Goal: Information Seeking & Learning: Learn about a topic

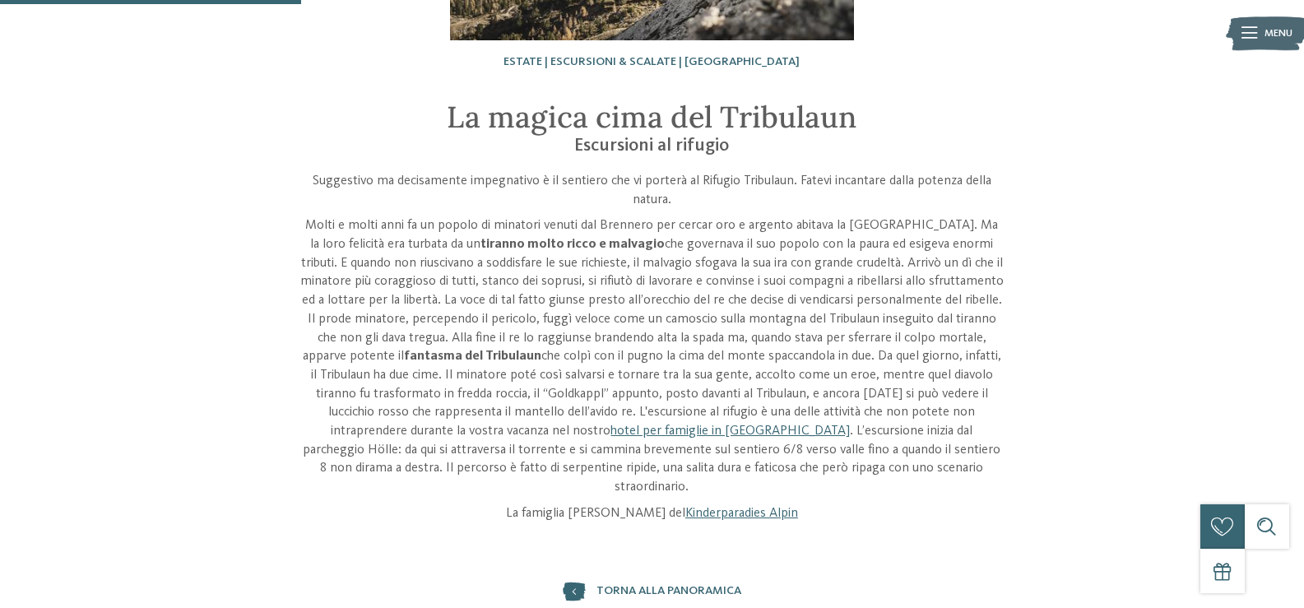
scroll to position [337, 0]
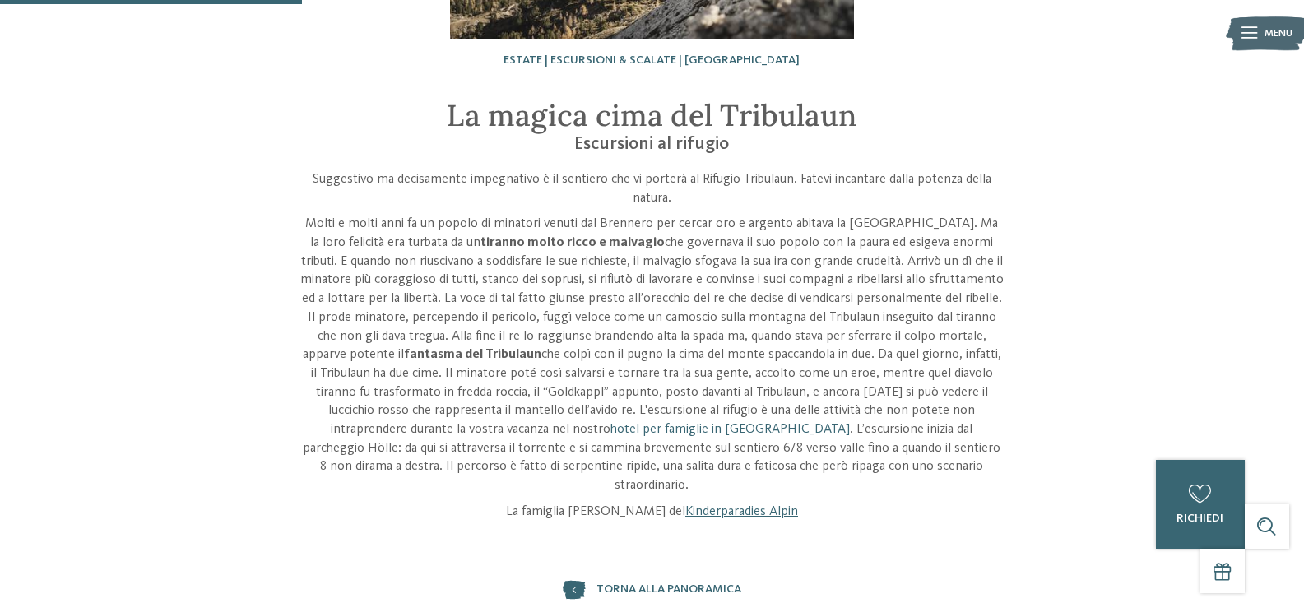
drag, startPoint x: 0, startPoint y: 0, endPoint x: 829, endPoint y: 521, distance: 979.4
click at [829, 521] on div "Estate | Escursioni & scalate | [GEOGRAPHIC_DATA] La magica cima del Tribulaun …" at bounding box center [652, 338] width 1304 height 1201
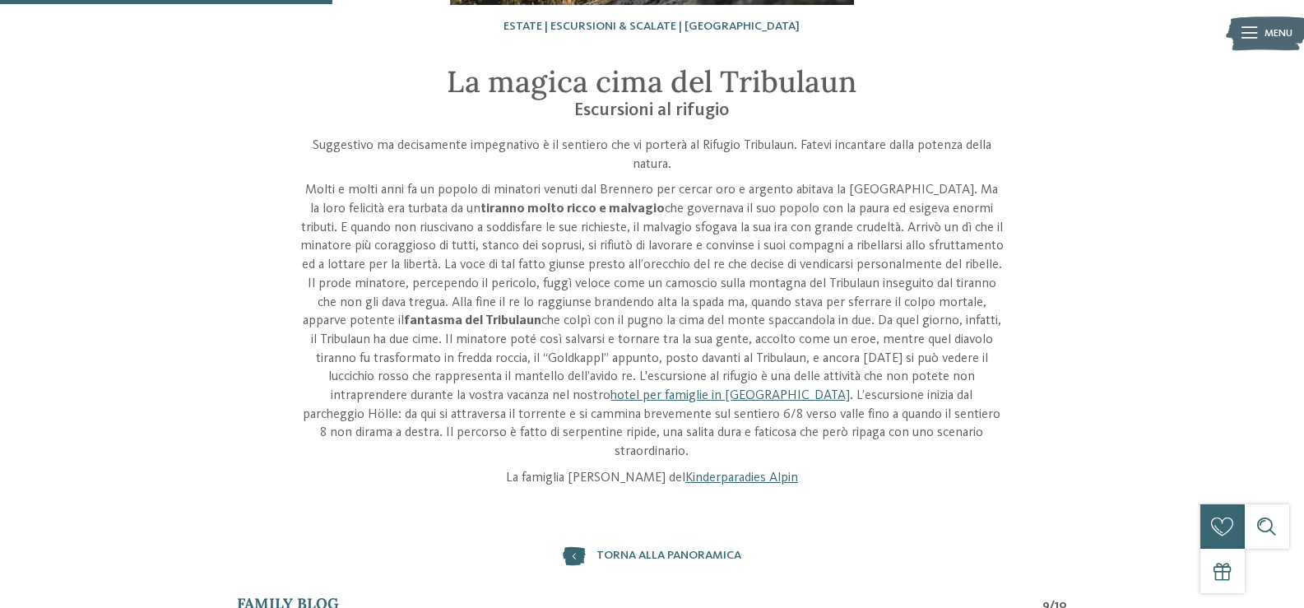
scroll to position [371, 0]
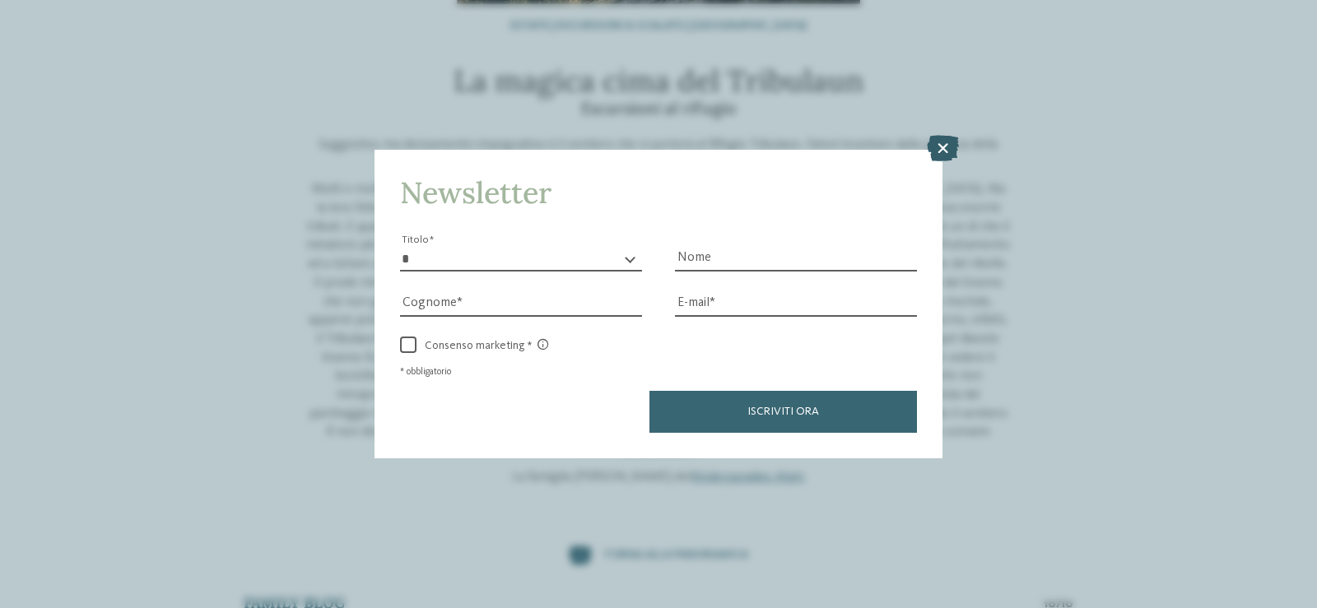
click at [939, 142] on icon at bounding box center [943, 148] width 32 height 26
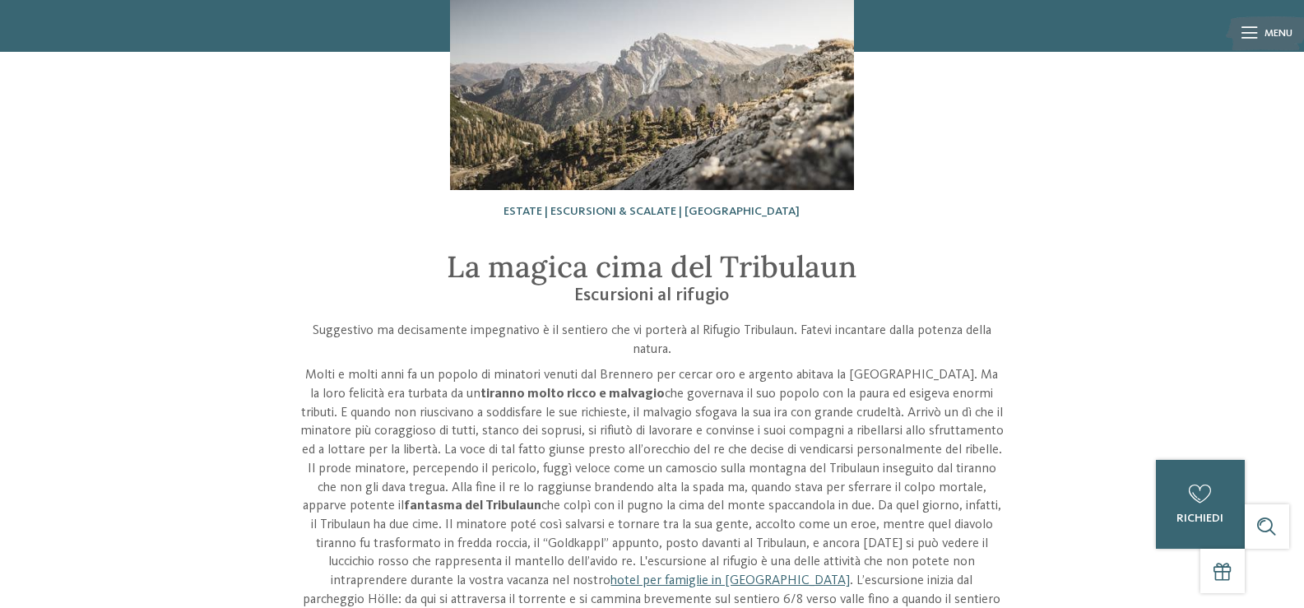
scroll to position [0, 0]
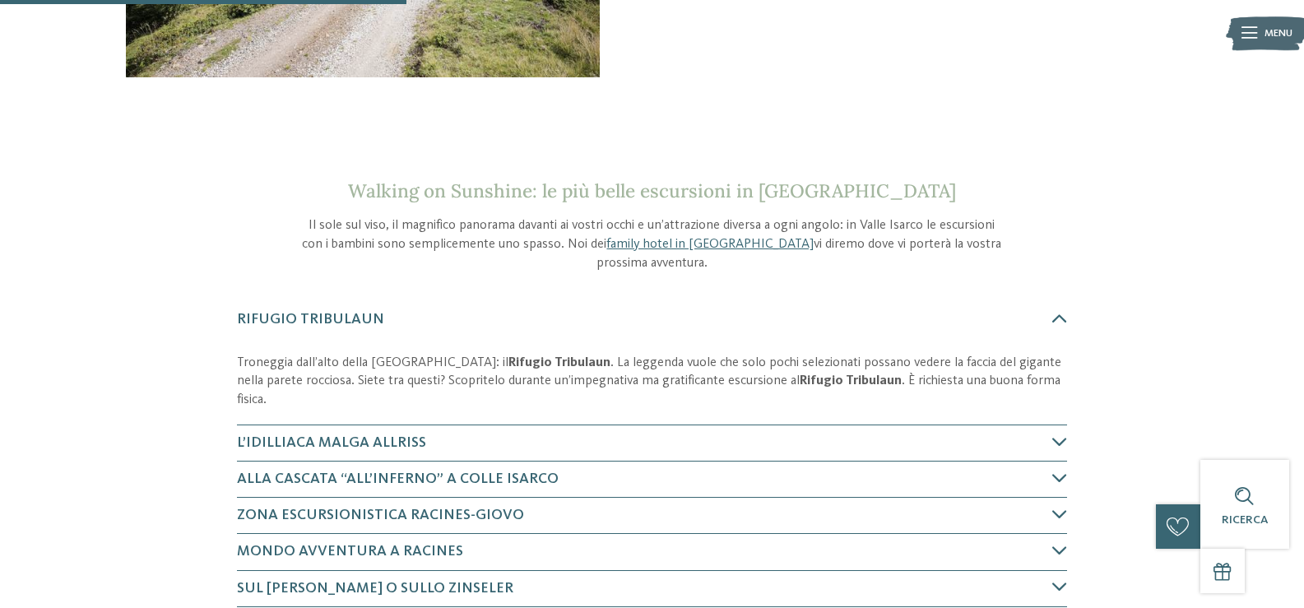
scroll to position [439, 0]
click at [1058, 335] on div "Rifugio Tribulaun" at bounding box center [652, 321] width 830 height 36
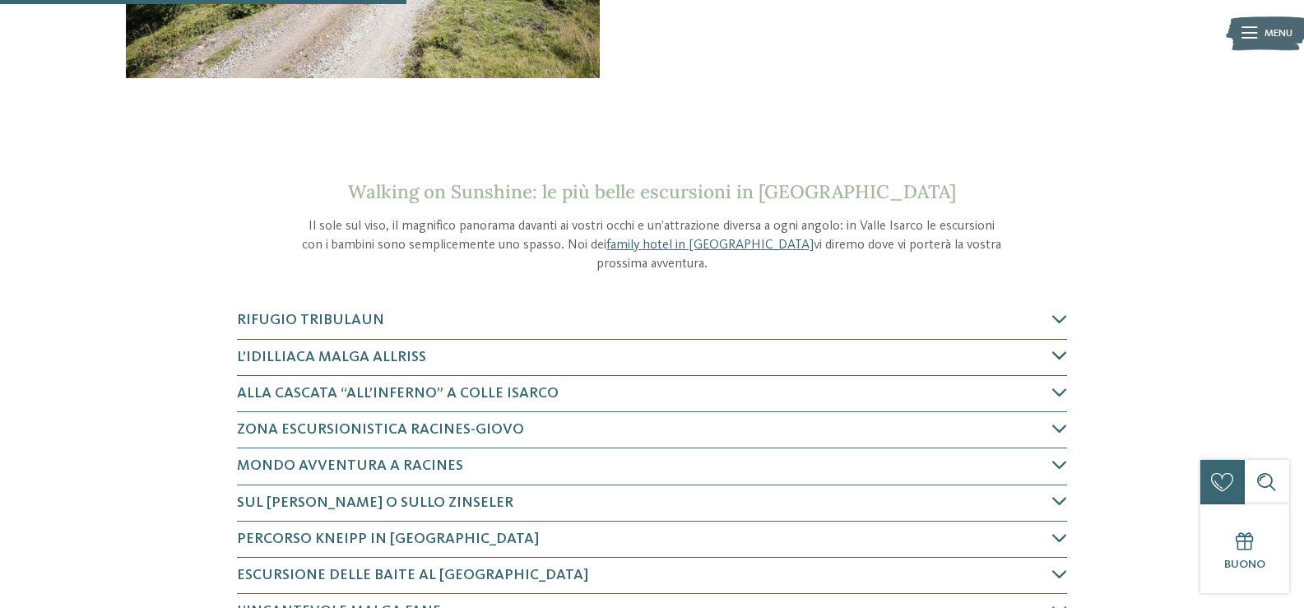
click at [1056, 361] on icon at bounding box center [1059, 355] width 15 height 15
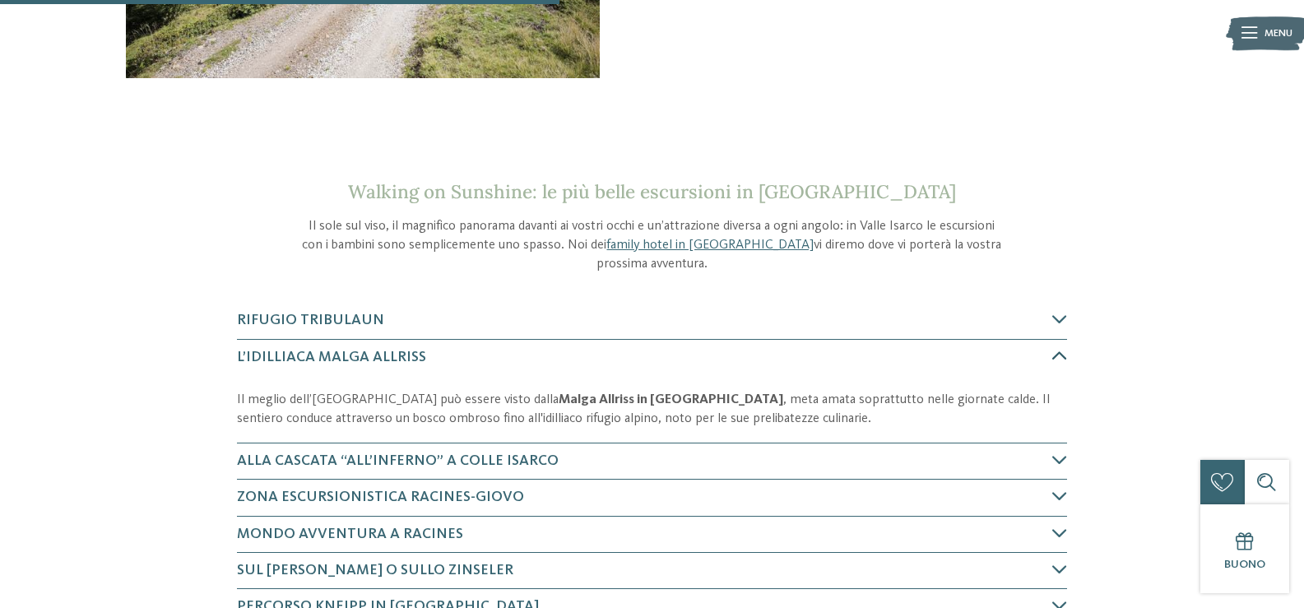
scroll to position [688, 0]
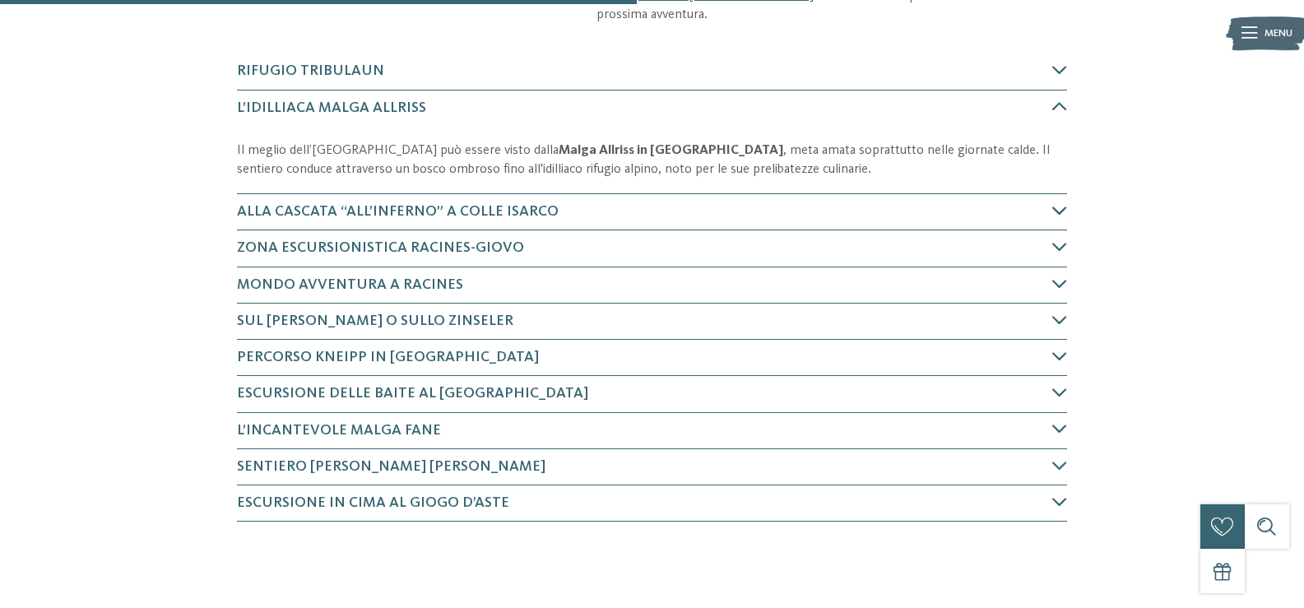
click at [1064, 208] on icon at bounding box center [1059, 210] width 15 height 15
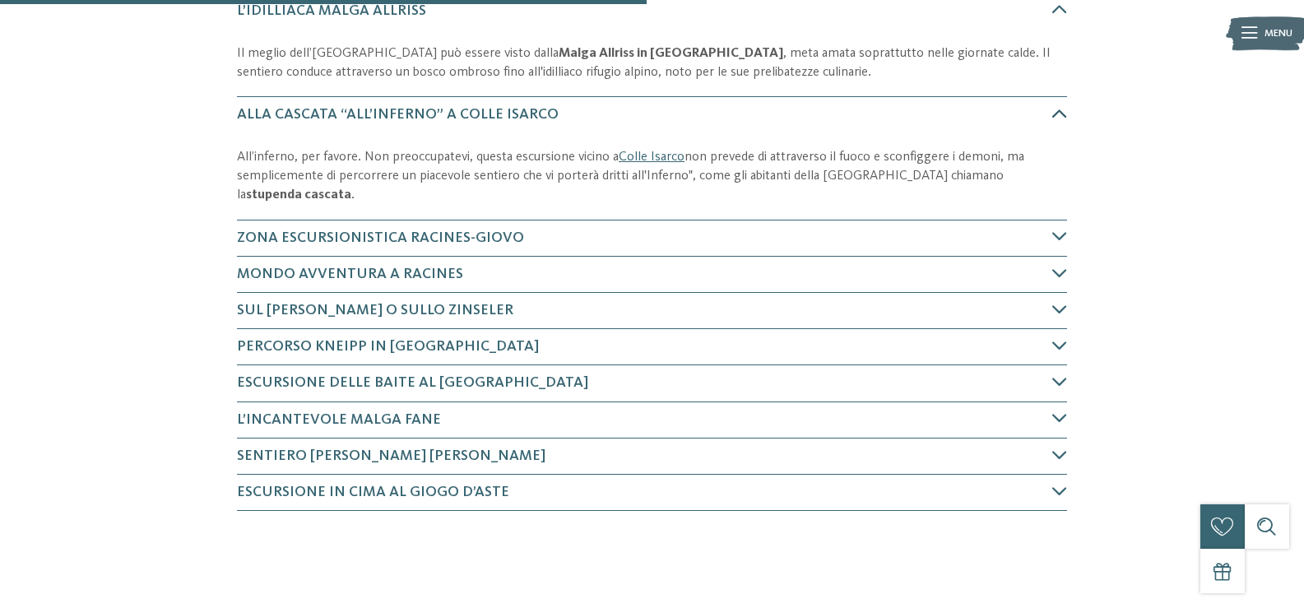
scroll to position [792, 0]
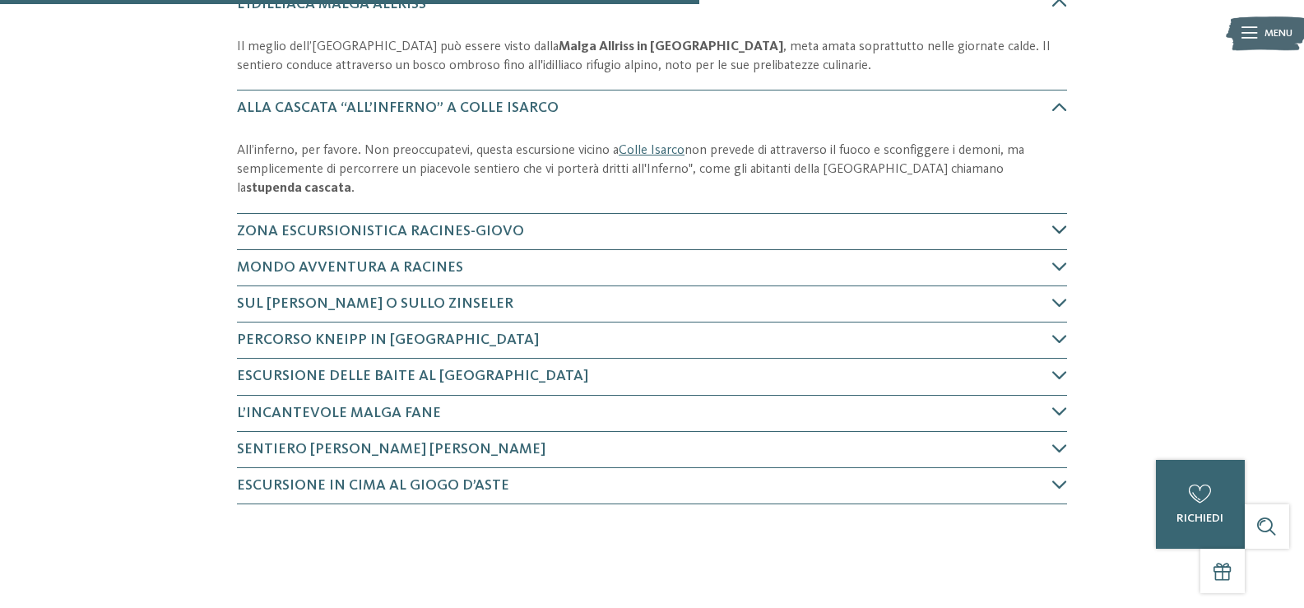
click at [1052, 222] on icon at bounding box center [1059, 229] width 15 height 15
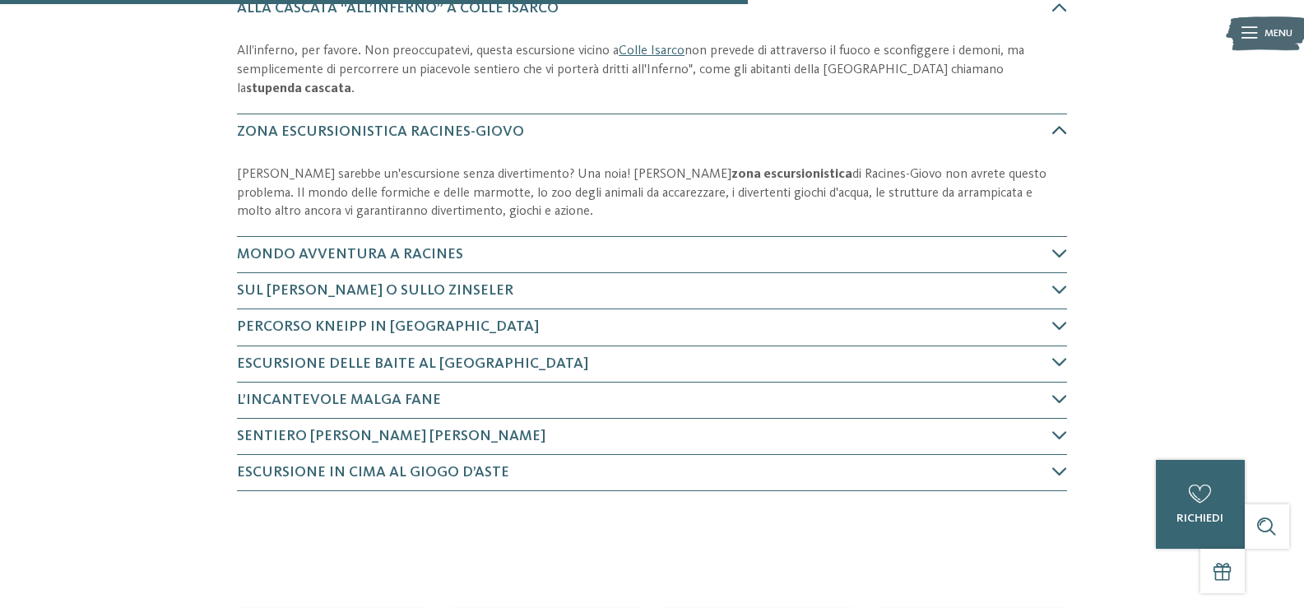
scroll to position [896, 0]
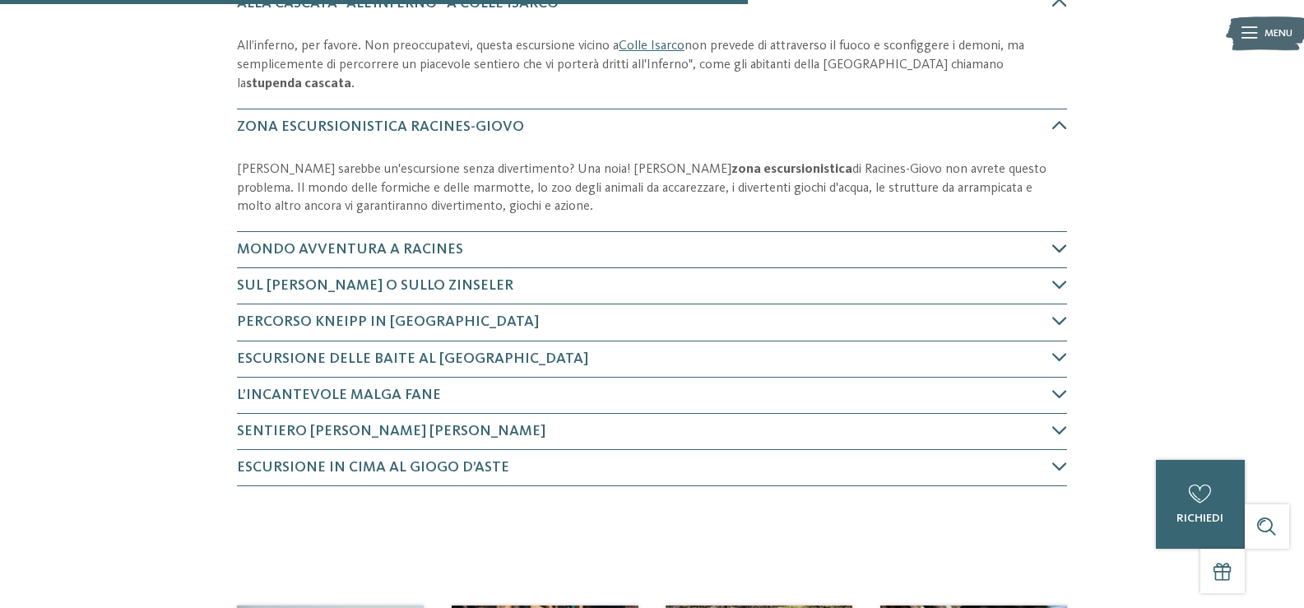
click at [1060, 232] on div "Mondo avventura a Racines" at bounding box center [652, 250] width 830 height 36
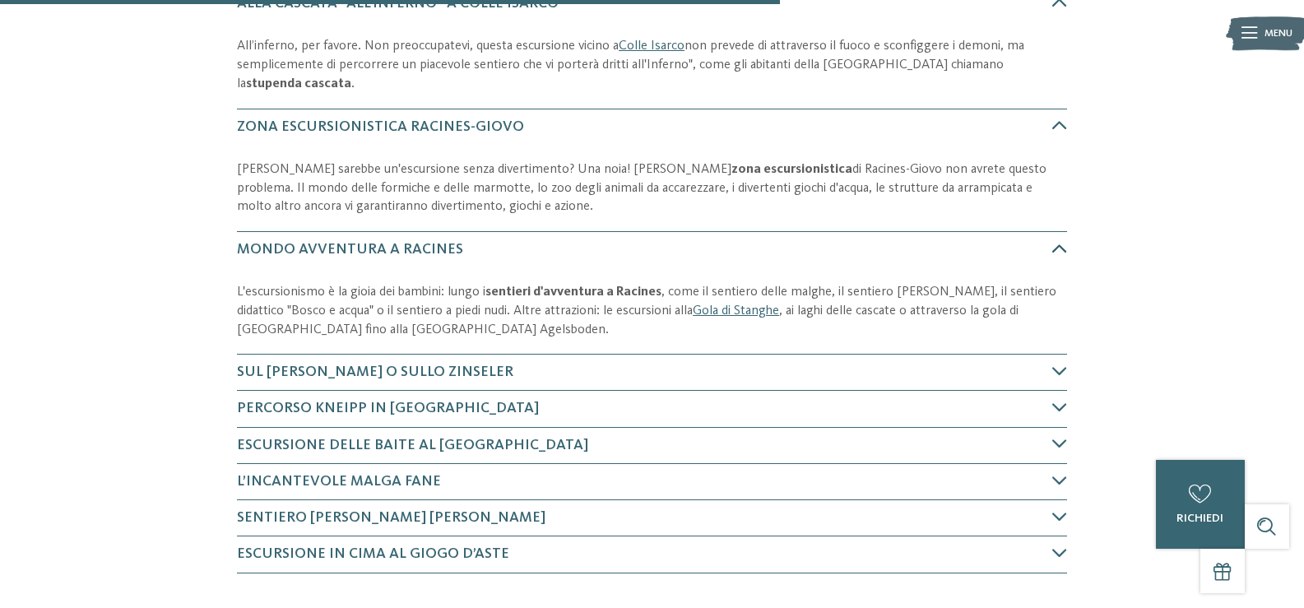
scroll to position [1019, 0]
